Goal: Transaction & Acquisition: Purchase product/service

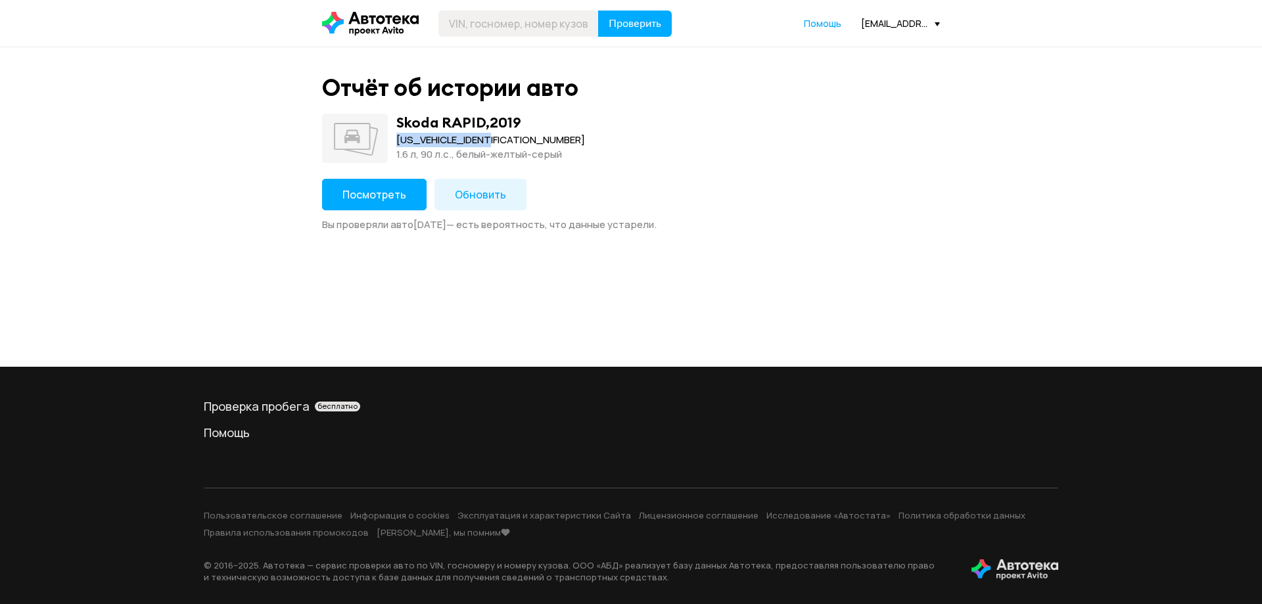
drag, startPoint x: 518, startPoint y: 140, endPoint x: 398, endPoint y: 139, distance: 120.3
click at [398, 139] on div "[US_VEHICLE_IDENTIFICATION_NUMBER]" at bounding box center [490, 140] width 189 height 14
copy div "[US_VEHICLE_IDENTIFICATION_NUMBER]"
drag, startPoint x: 400, startPoint y: 119, endPoint x: 486, endPoint y: 116, distance: 86.2
click at [486, 116] on div "Skoda RAPID , 2019" at bounding box center [458, 122] width 125 height 17
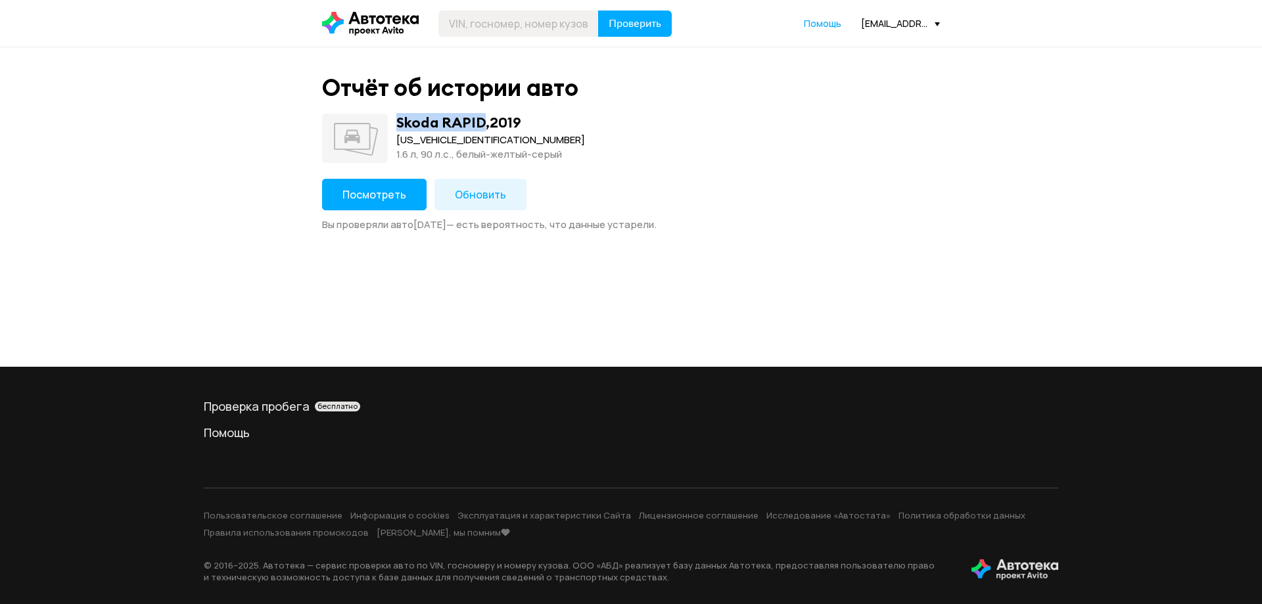
copy div "Skoda RAPID"
click at [376, 195] on span "Посмотреть" at bounding box center [375, 194] width 64 height 14
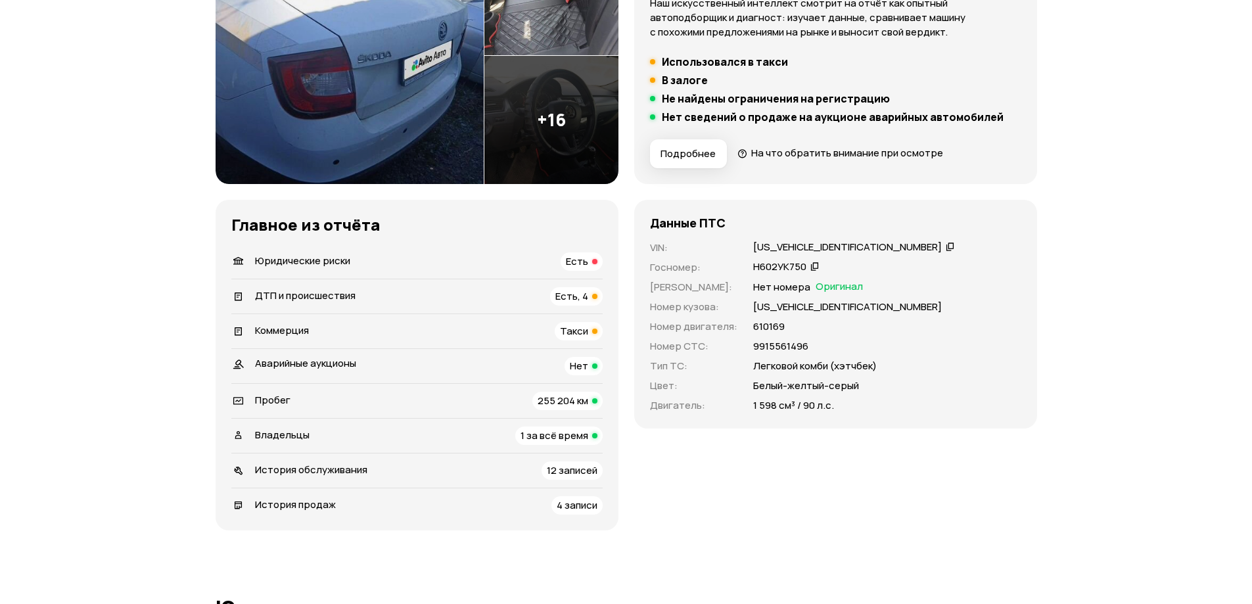
scroll to position [329, 0]
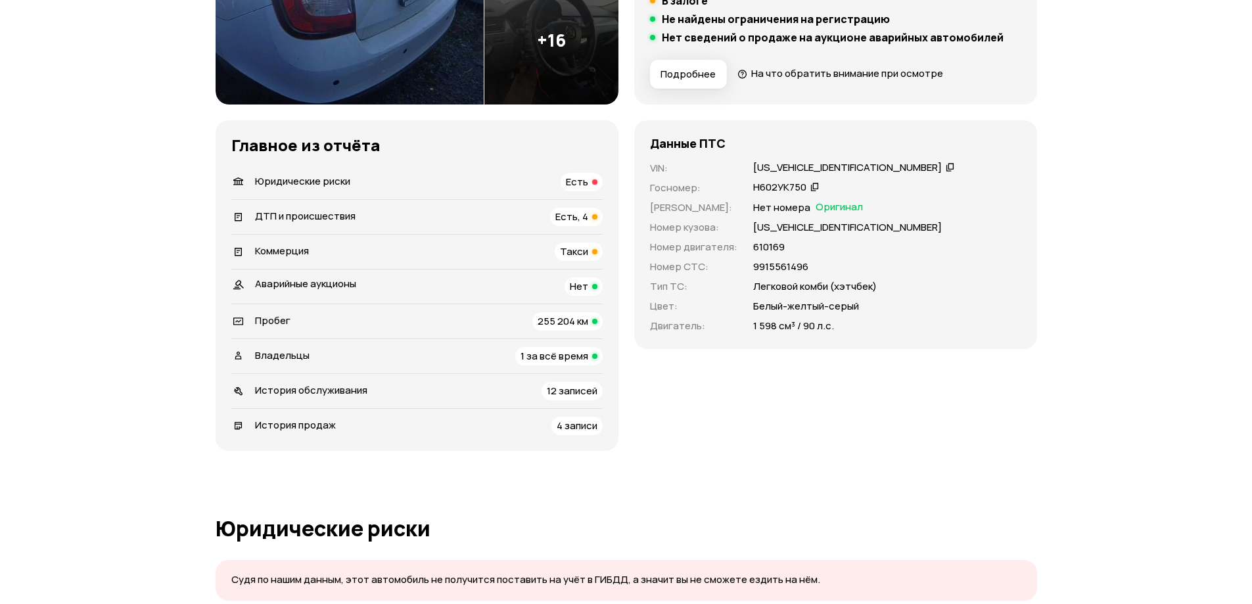
click at [946, 168] on icon at bounding box center [950, 166] width 9 height 13
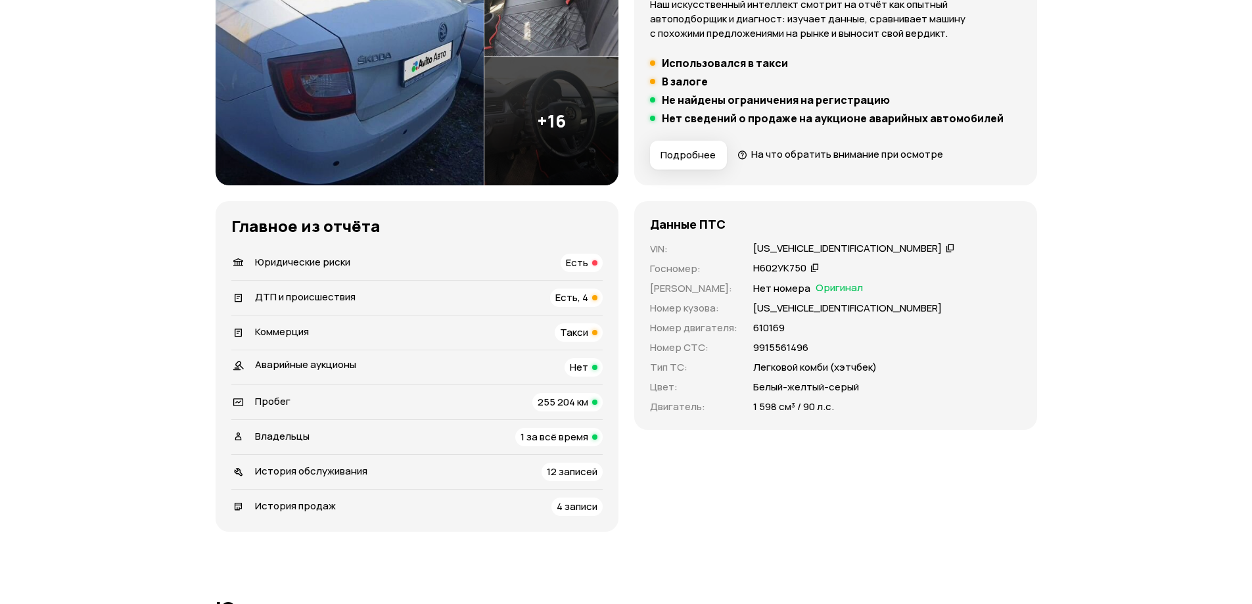
scroll to position [0, 0]
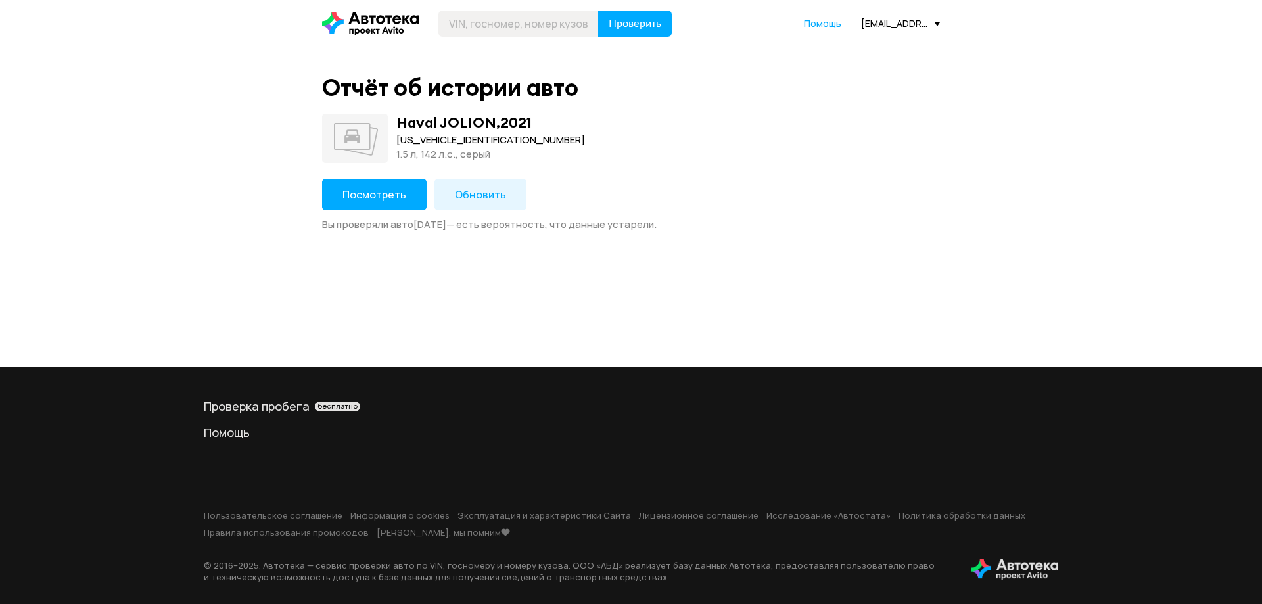
click at [372, 193] on span "Посмотреть" at bounding box center [375, 194] width 64 height 14
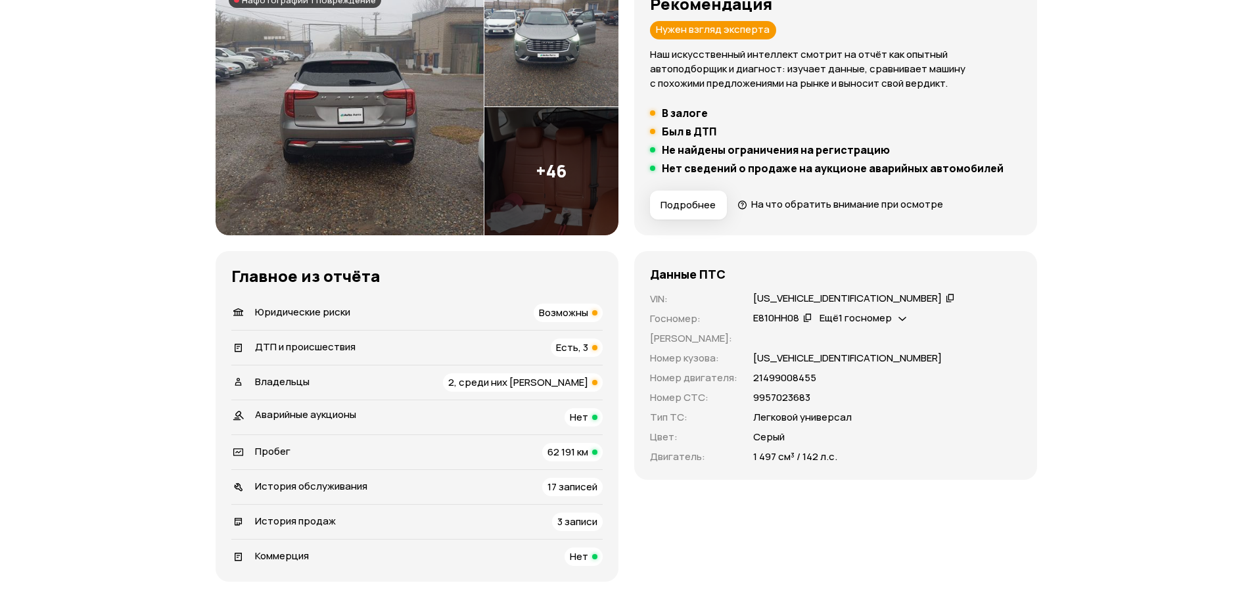
scroll to position [197, 0]
click at [946, 300] on icon at bounding box center [950, 298] width 9 height 13
